Goal: Information Seeking & Learning: Check status

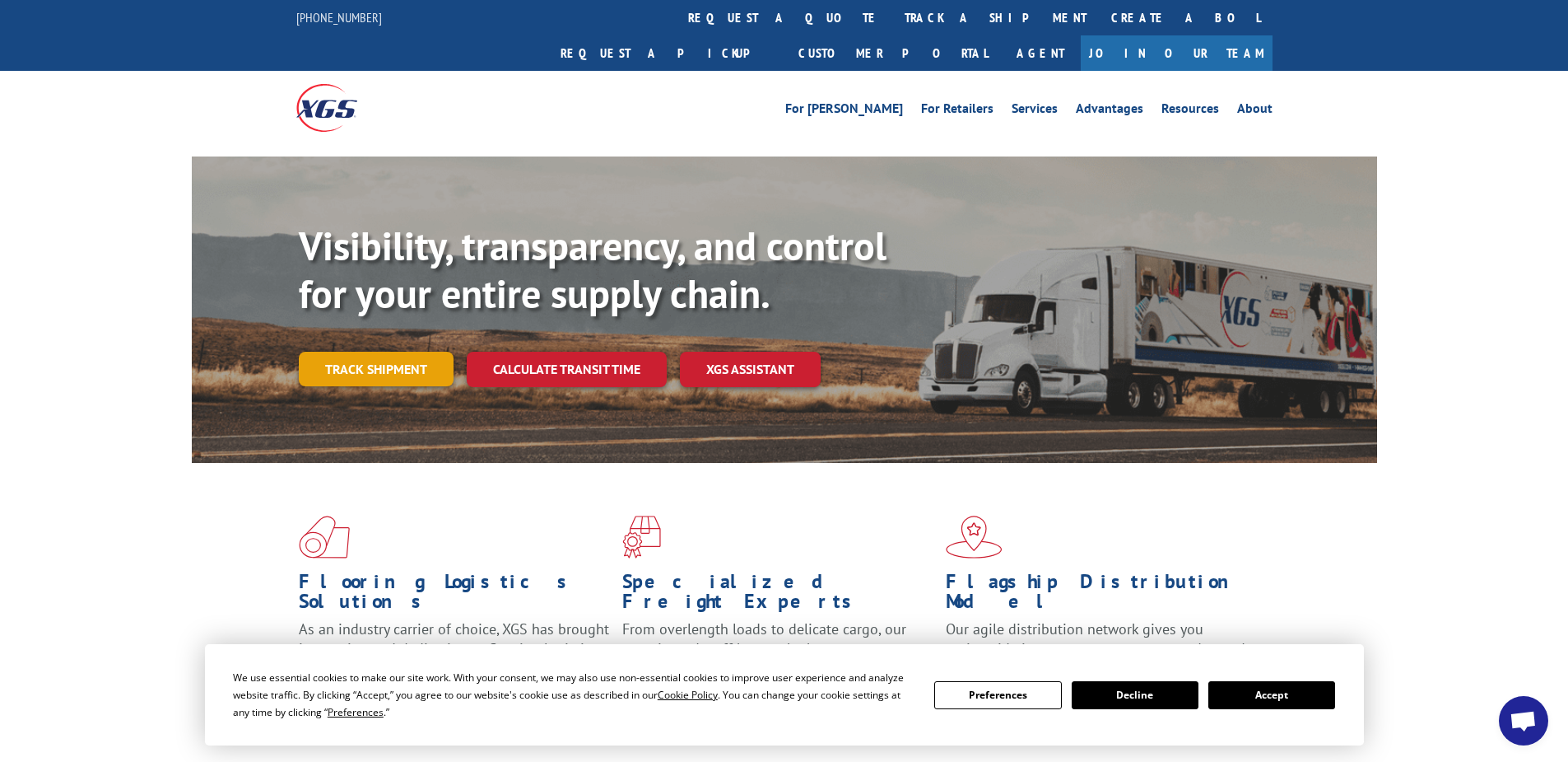
click at [394, 351] on link "Track shipment" at bounding box center [375, 368] width 155 height 35
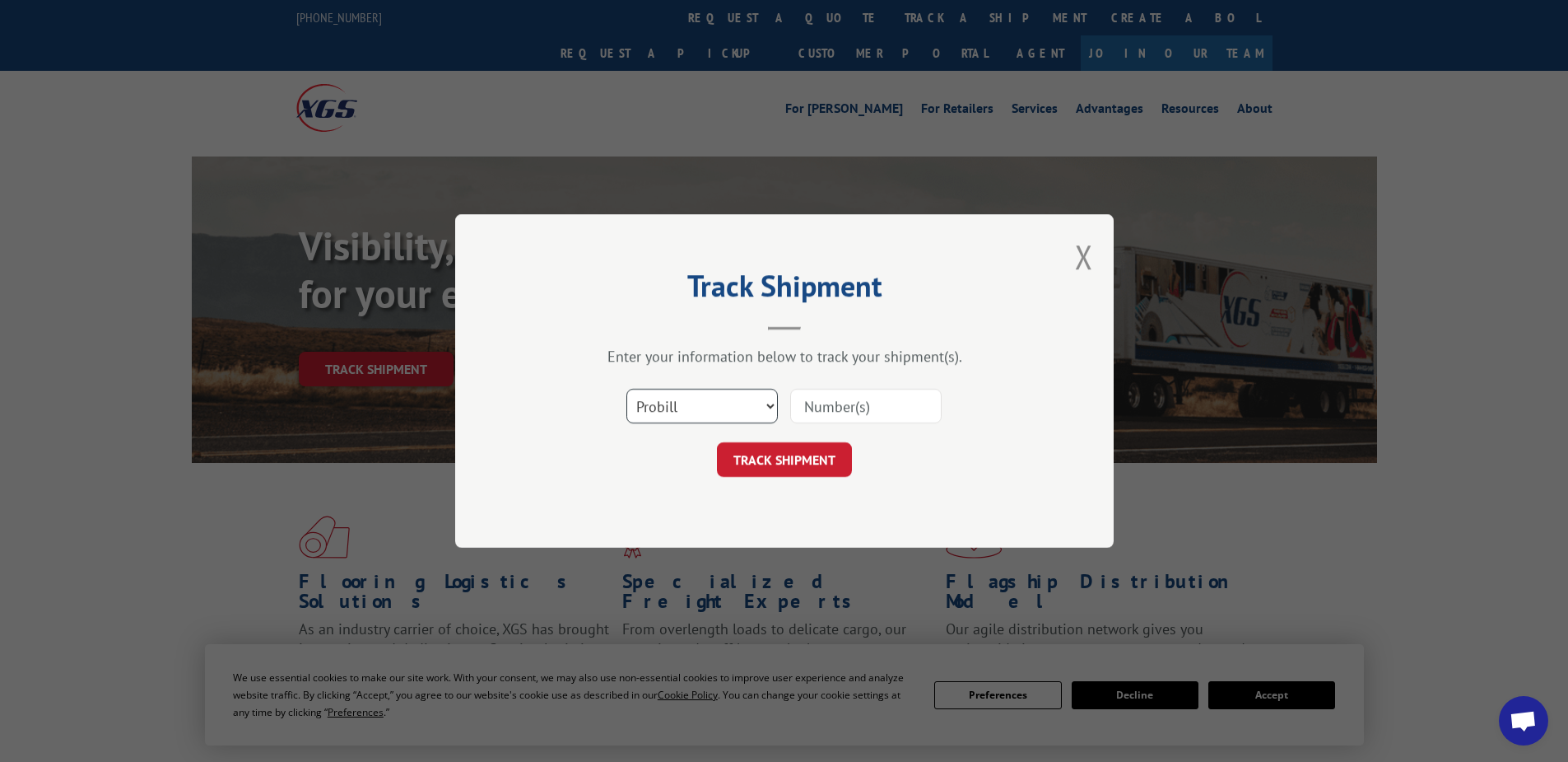
drag, startPoint x: 669, startPoint y: 409, endPoint x: 669, endPoint y: 424, distance: 15.0
click at [669, 409] on select "Select category... Probill BOL PO" at bounding box center [702, 406] width 151 height 35
select select "po"
click at [627, 389] on select "Select category... Probill BOL PO" at bounding box center [702, 406] width 151 height 35
click at [838, 418] on input at bounding box center [865, 406] width 151 height 35
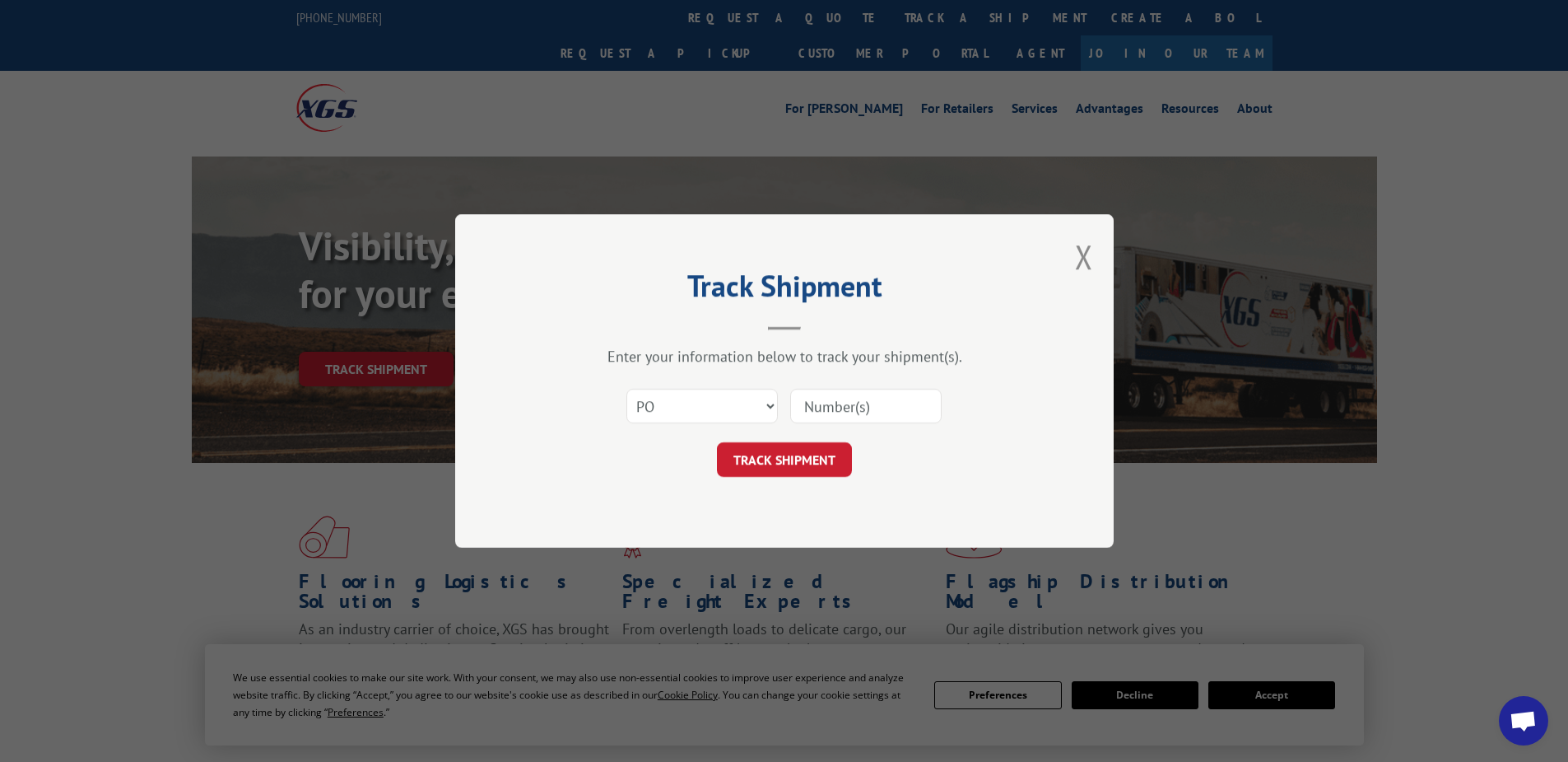
paste input "52530623"
type input "52530623"
click button "TRACK SHIPMENT" at bounding box center [784, 459] width 135 height 35
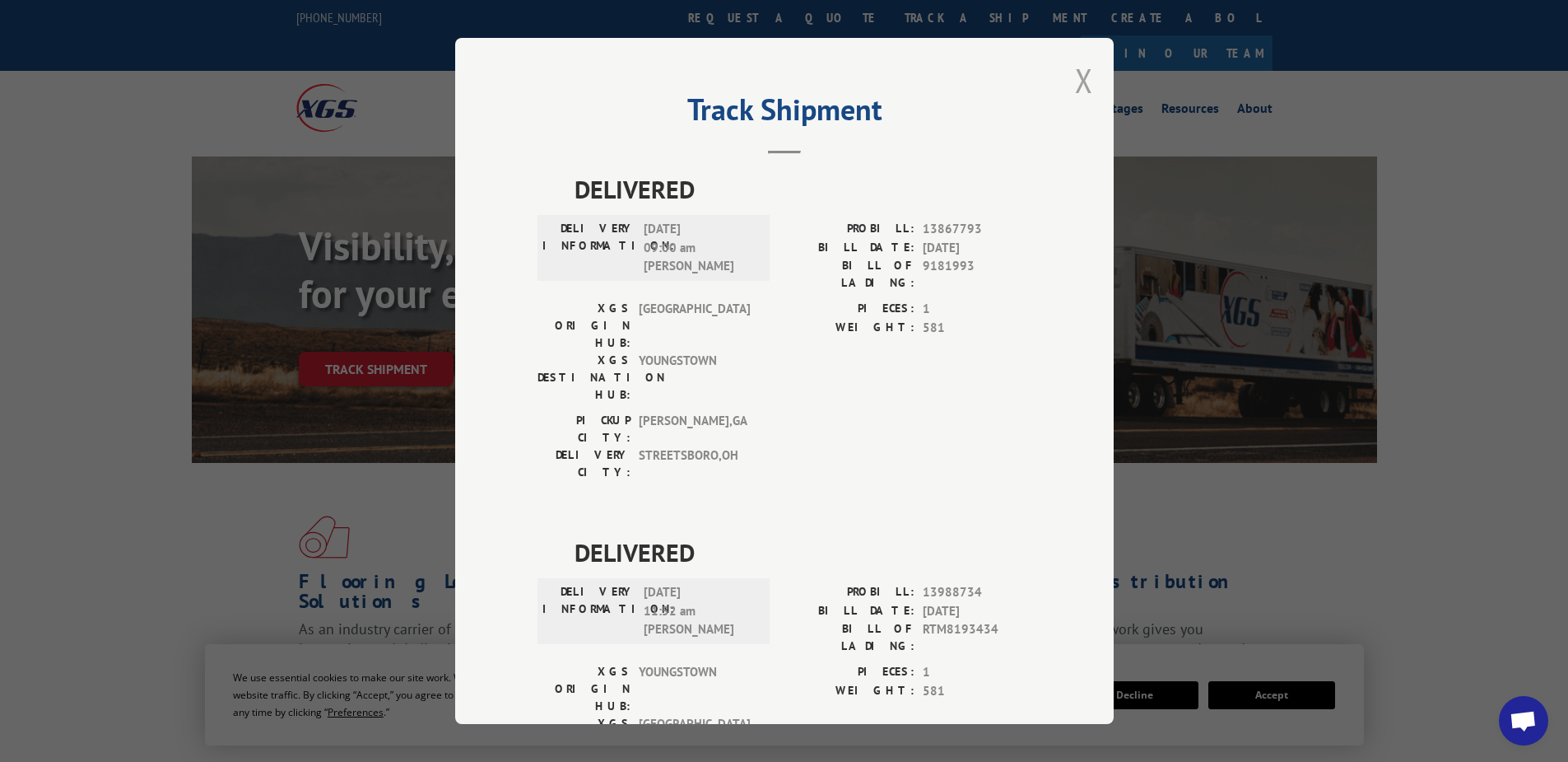
click at [1078, 80] on button "Close modal" at bounding box center [1083, 80] width 18 height 44
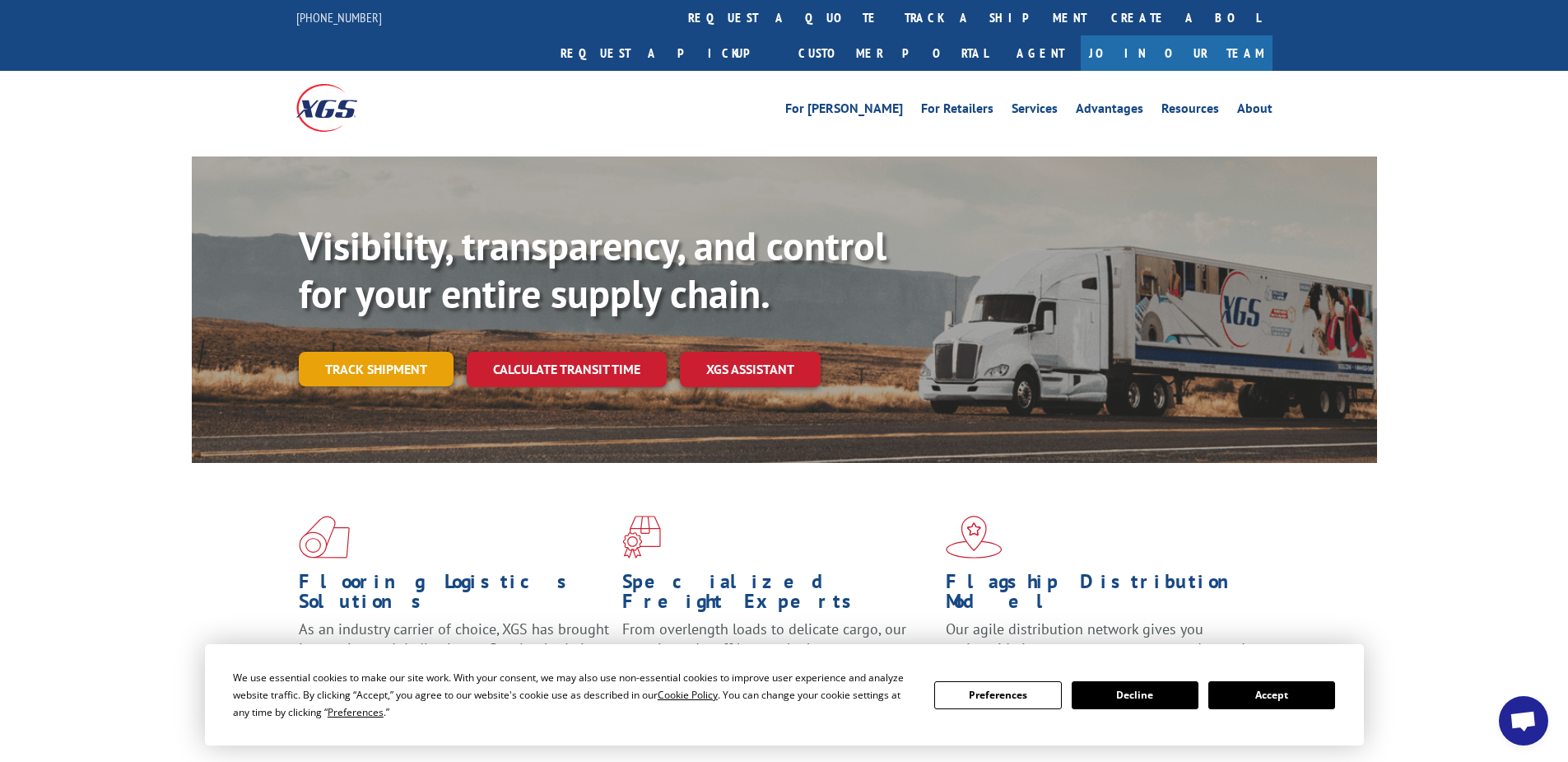
click at [369, 351] on link "Track shipment" at bounding box center [375, 368] width 155 height 35
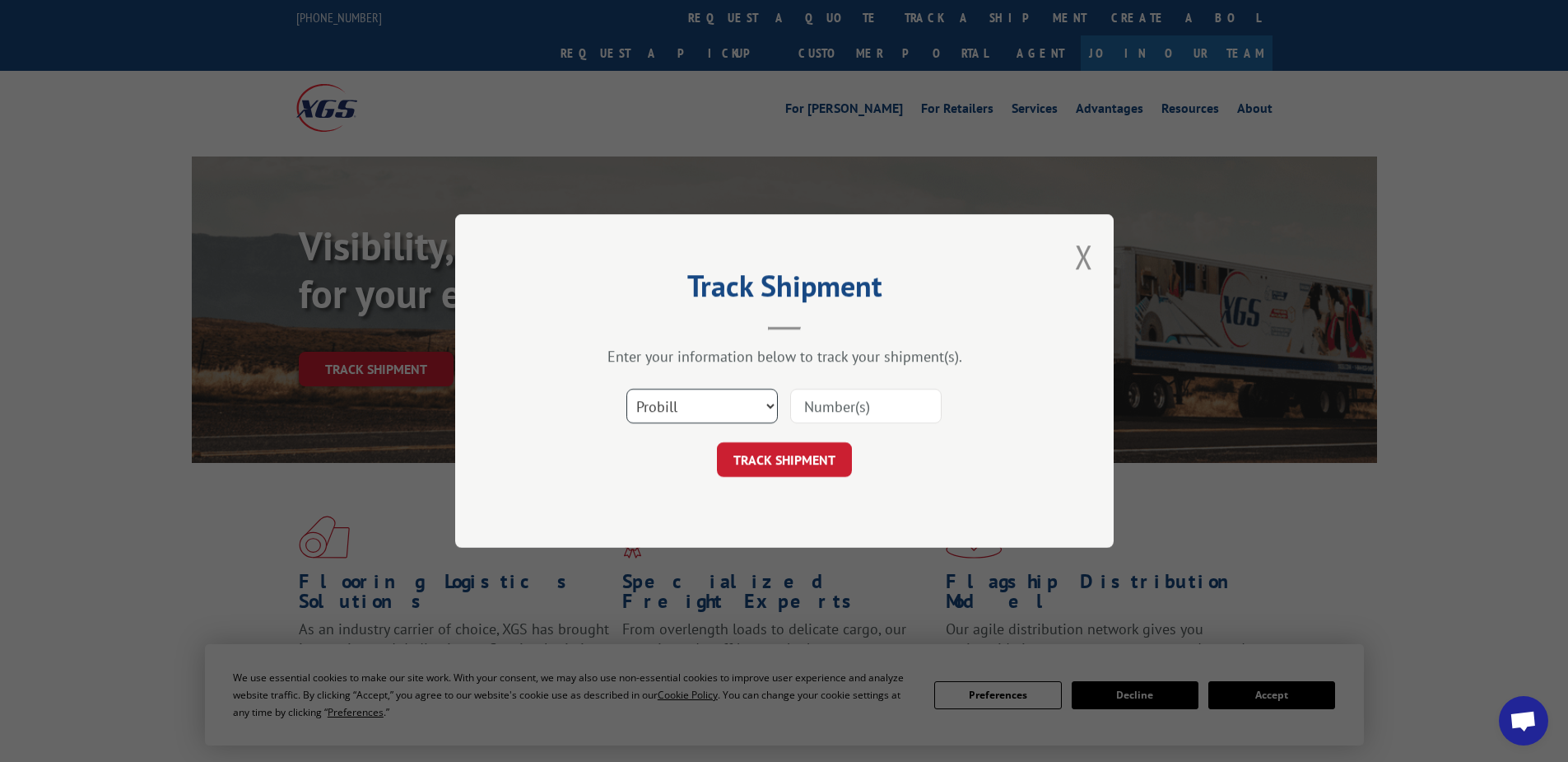
click at [687, 416] on select "Select category... Probill BOL PO" at bounding box center [702, 406] width 151 height 35
select select "po"
click at [627, 389] on select "Select category... Probill BOL PO" at bounding box center [702, 406] width 151 height 35
click at [826, 410] on input at bounding box center [865, 406] width 151 height 35
paste input "52530614"
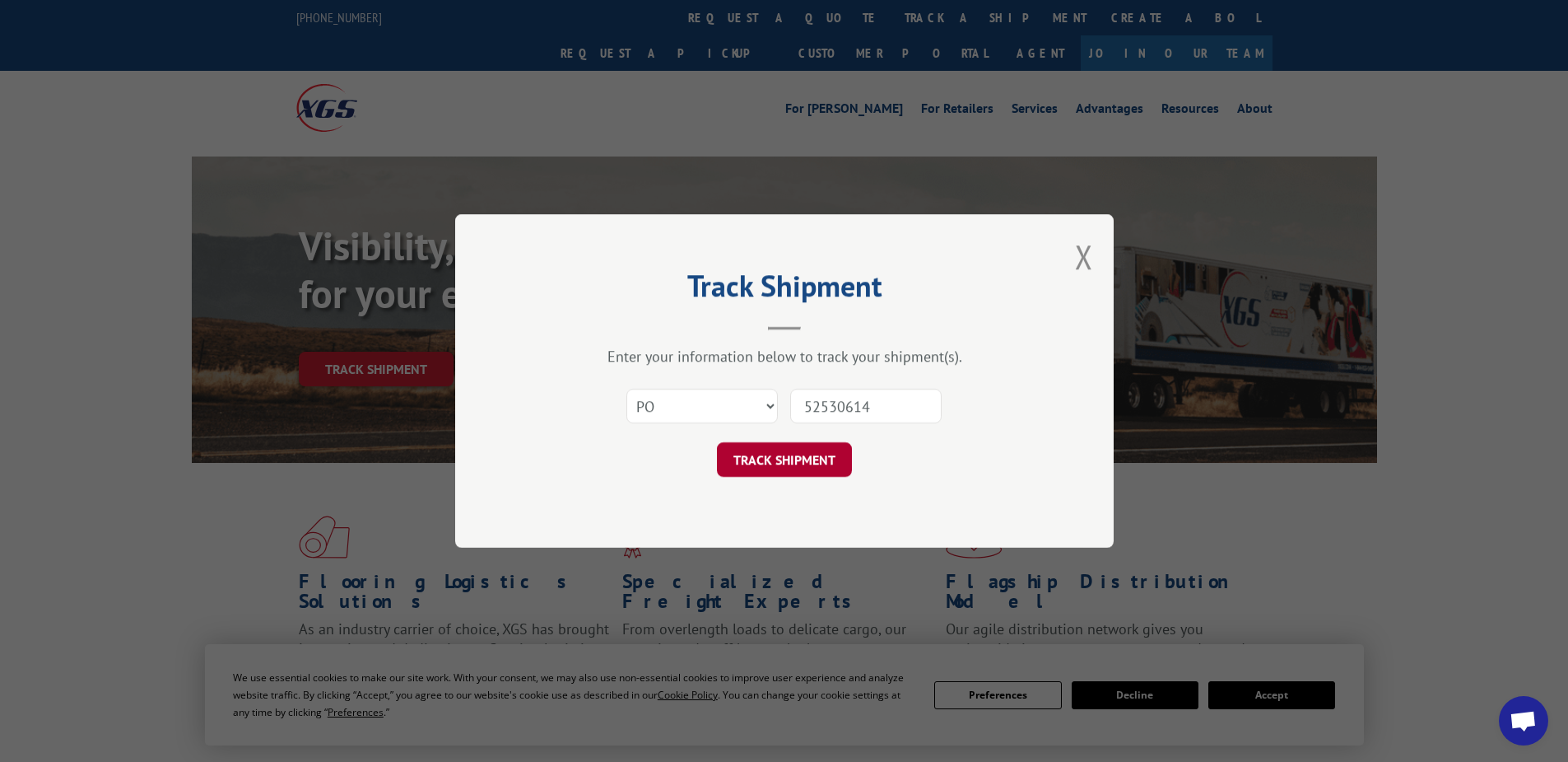
type input "52530614"
click at [784, 452] on button "TRACK SHIPMENT" at bounding box center [784, 459] width 135 height 35
